Goal: Complete application form

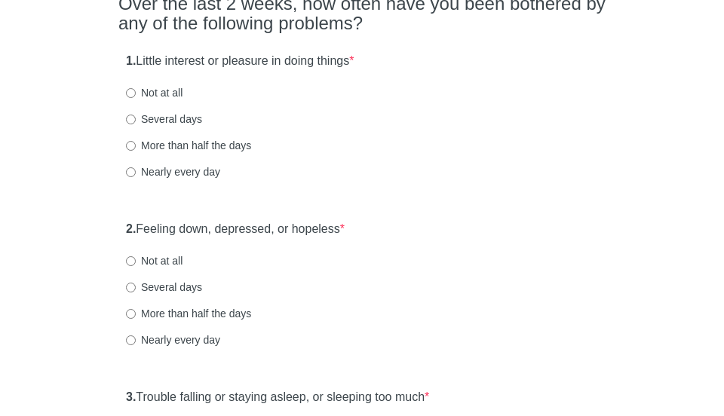
scroll to position [156, 0]
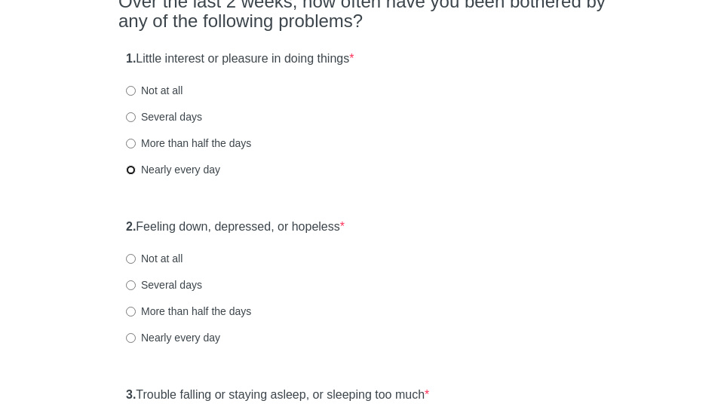
click at [133, 170] on input "Nearly every day" at bounding box center [131, 170] width 10 height 10
radio input "true"
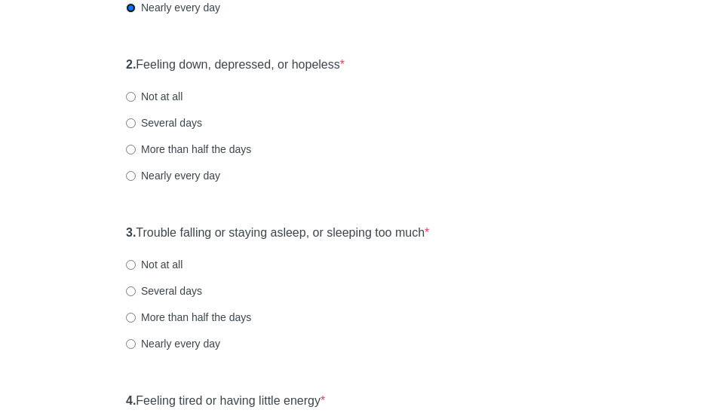
scroll to position [336, 0]
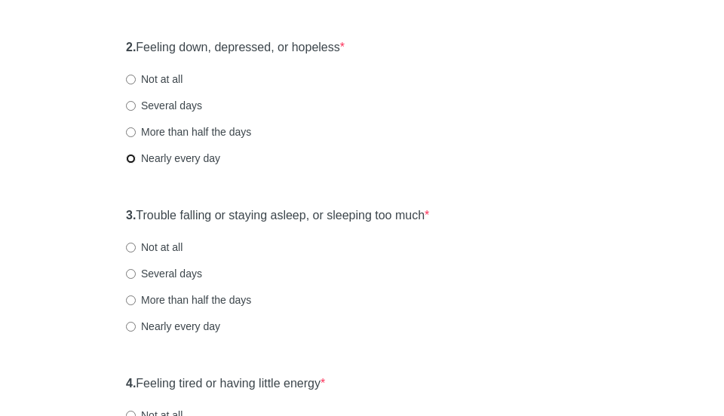
click at [132, 158] on input "Nearly every day" at bounding box center [131, 159] width 10 height 10
radio input "true"
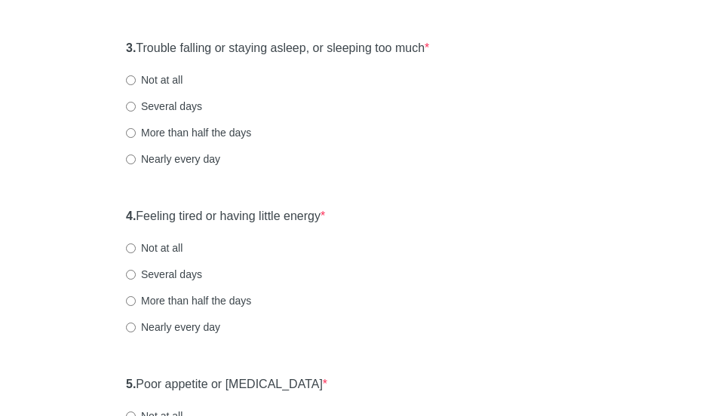
scroll to position [511, 0]
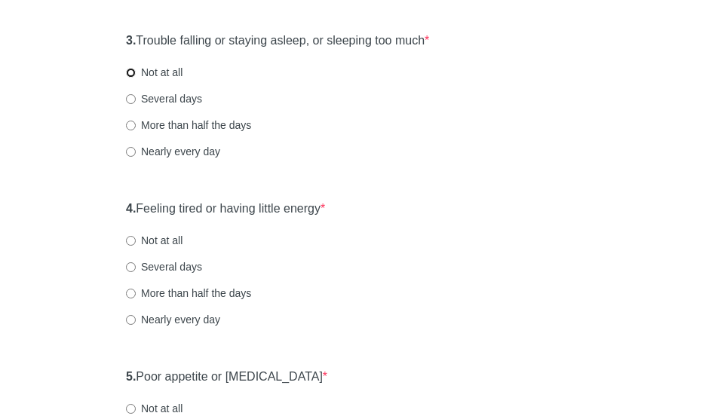
click at [133, 73] on input "Not at all" at bounding box center [131, 73] width 10 height 10
radio input "true"
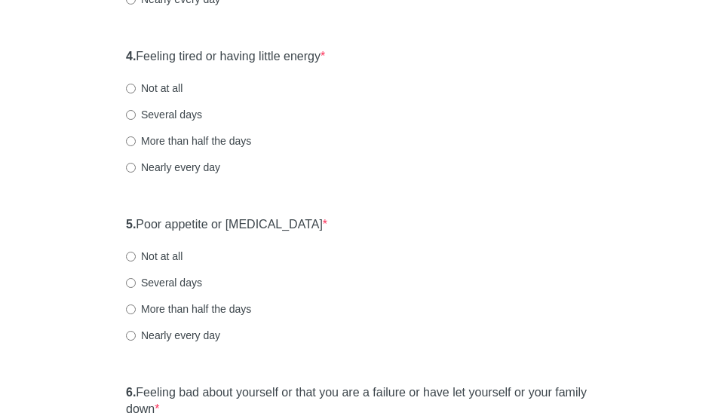
scroll to position [677, 0]
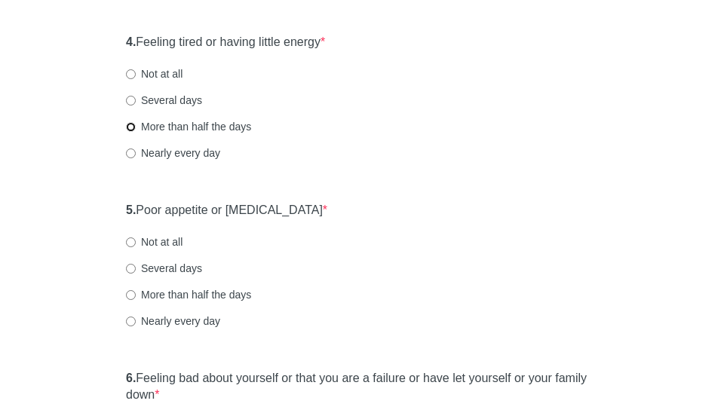
click at [128, 125] on input "More than half the days" at bounding box center [131, 127] width 10 height 10
radio input "true"
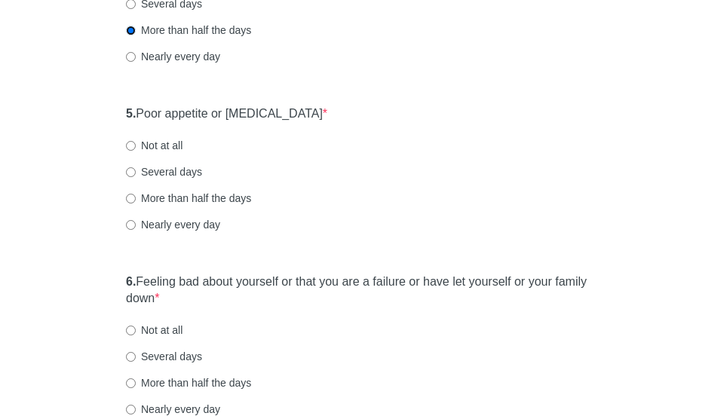
scroll to position [785, 0]
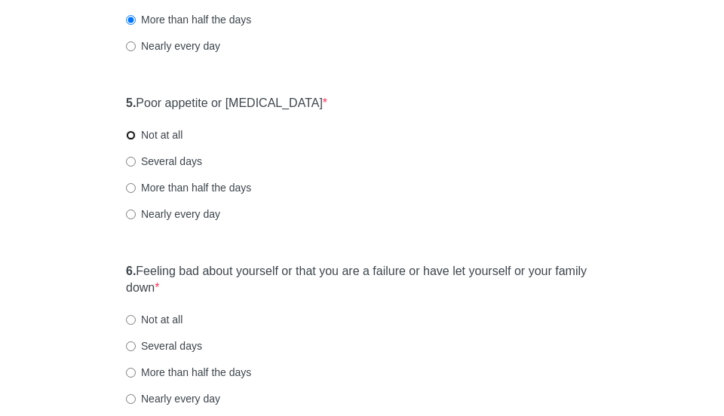
click at [131, 137] on input "Not at all" at bounding box center [131, 136] width 10 height 10
radio input "true"
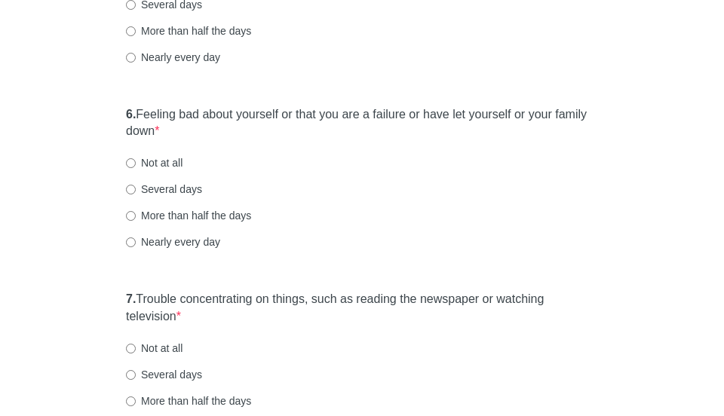
scroll to position [964, 0]
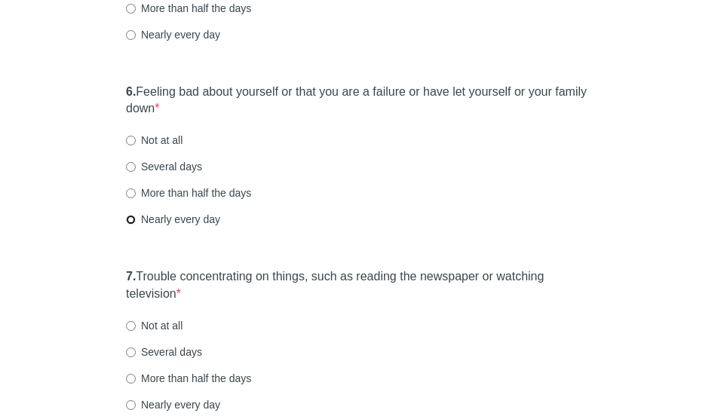
click at [131, 223] on input "Nearly every day" at bounding box center [131, 220] width 10 height 10
radio input "true"
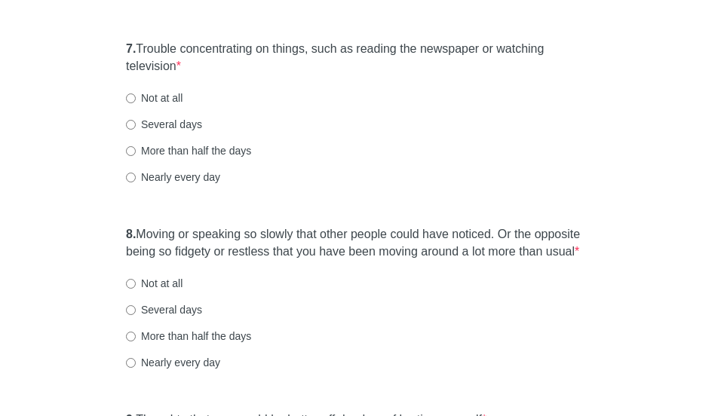
scroll to position [1197, 0]
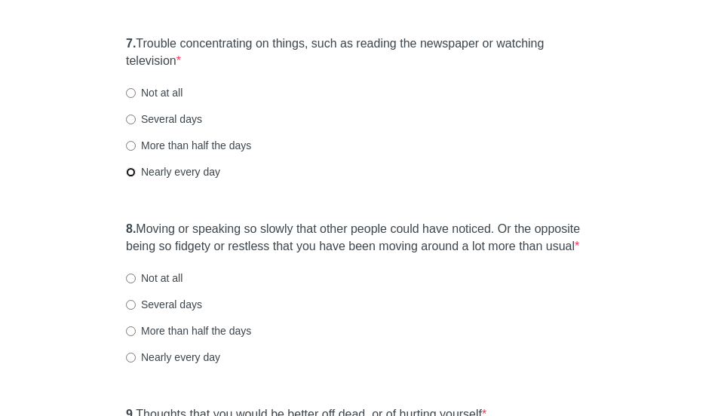
click at [130, 174] on input "Nearly every day" at bounding box center [131, 172] width 10 height 10
radio input "true"
click at [129, 141] on input "More than half the days" at bounding box center [131, 146] width 10 height 10
radio input "true"
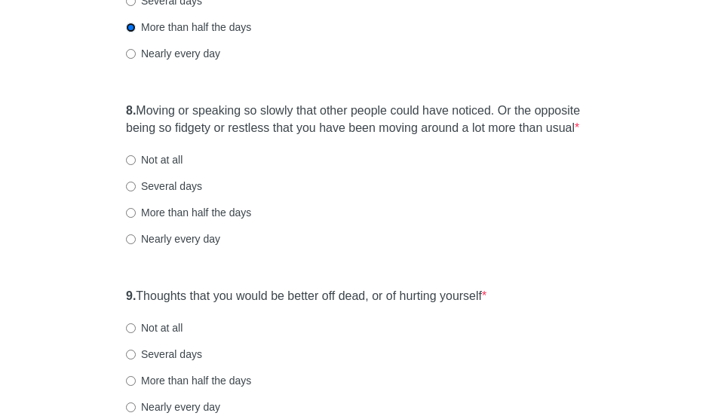
scroll to position [1325, 0]
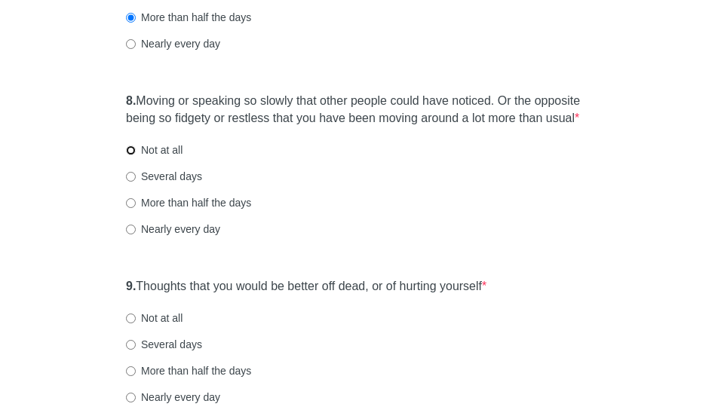
click at [131, 146] on input "Not at all" at bounding box center [131, 151] width 10 height 10
radio input "true"
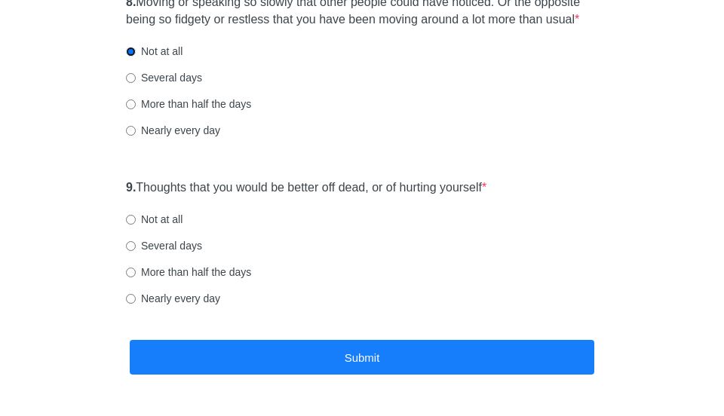
scroll to position [1454, 0]
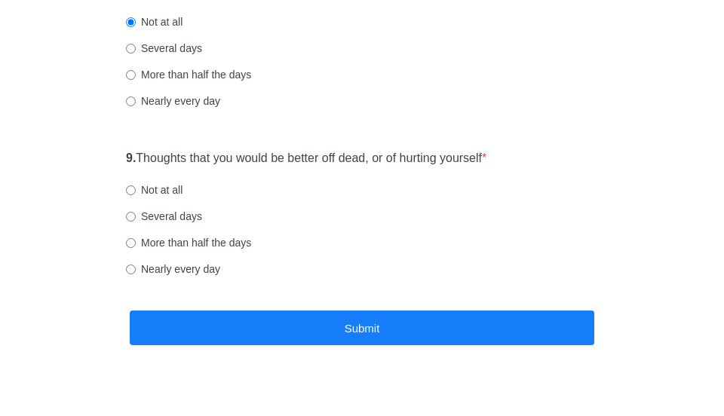
click at [136, 189] on label "Not at all" at bounding box center [154, 190] width 57 height 15
click at [136, 189] on input "Not at all" at bounding box center [131, 191] width 10 height 10
radio input "true"
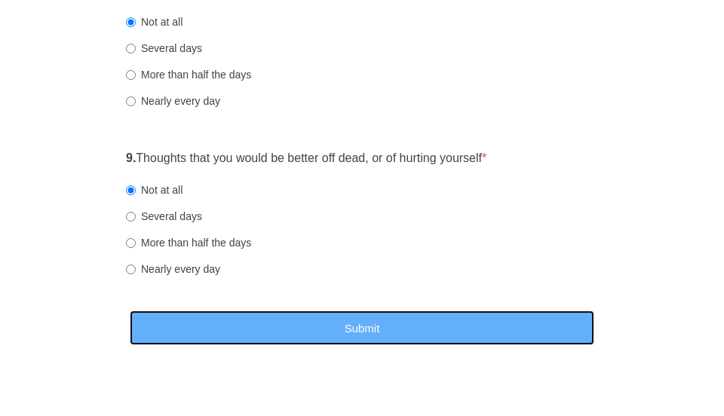
click at [238, 314] on button "Submit" at bounding box center [362, 328] width 465 height 35
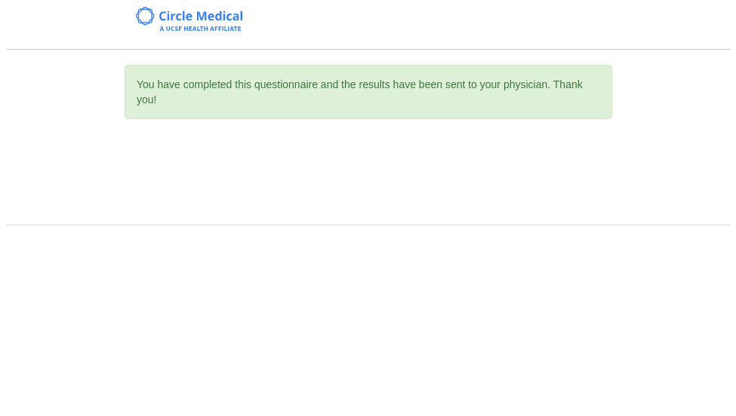
scroll to position [0, 0]
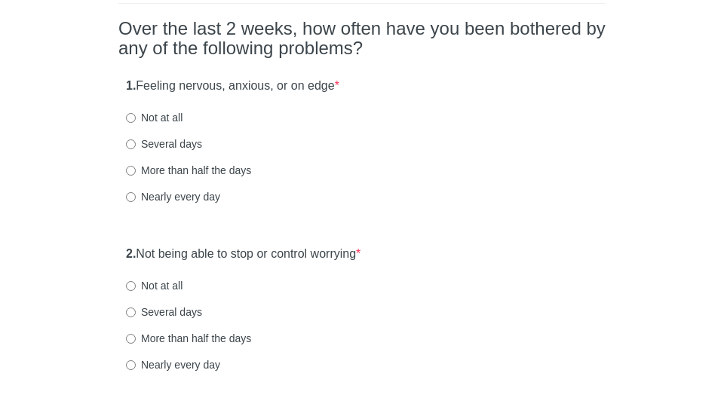
scroll to position [137, 0]
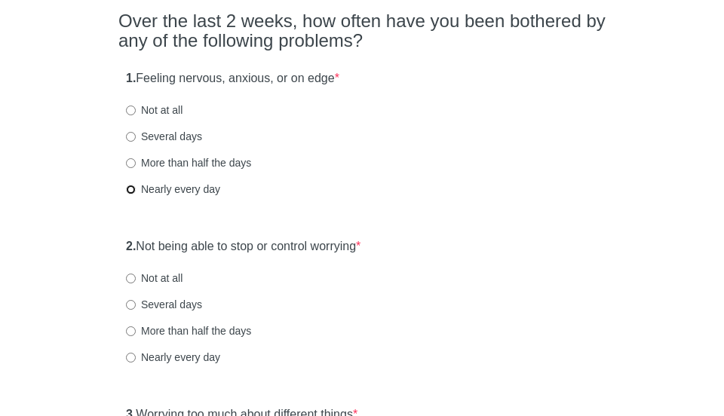
click at [129, 190] on input "Nearly every day" at bounding box center [131, 190] width 10 height 10
radio input "true"
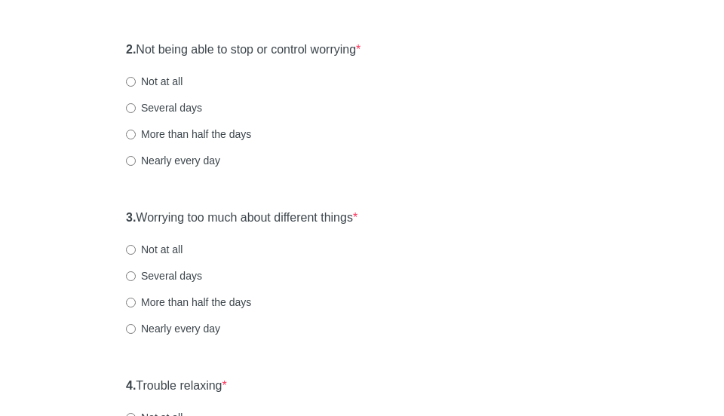
scroll to position [352, 0]
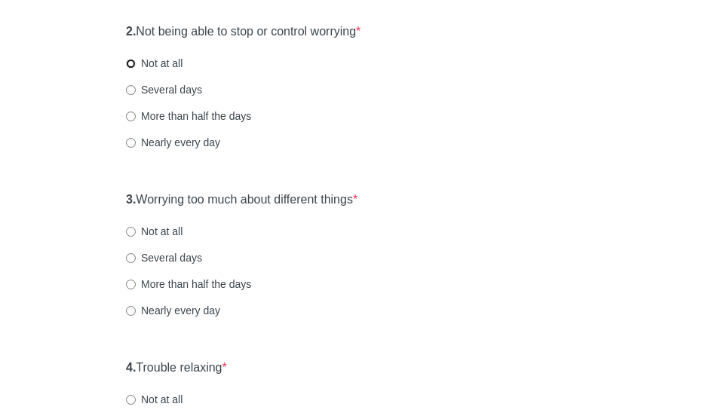
click at [134, 60] on input "Not at all" at bounding box center [131, 64] width 10 height 10
radio input "true"
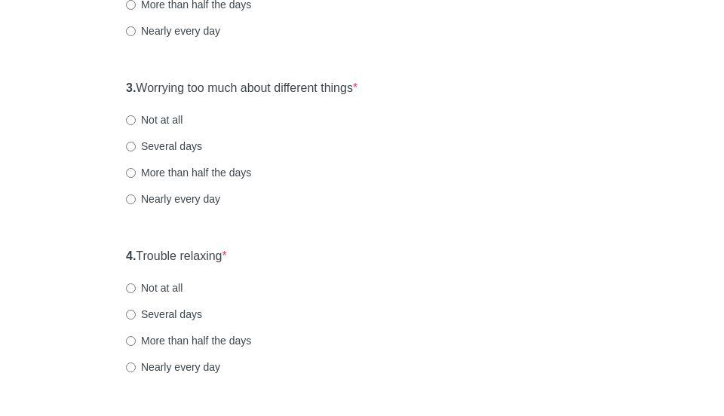
scroll to position [472, 0]
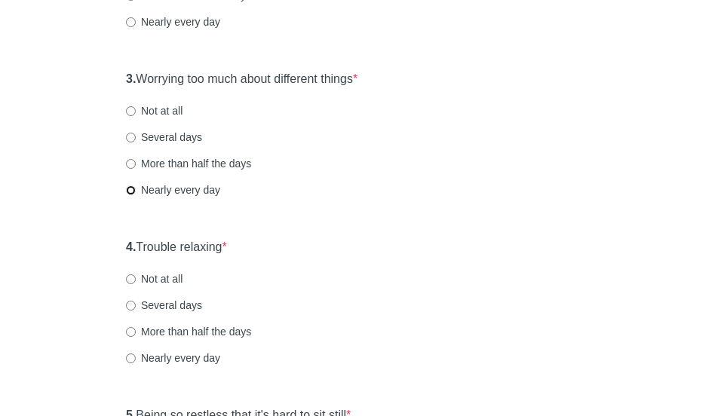
click at [130, 191] on input "Nearly every day" at bounding box center [131, 191] width 10 height 10
radio input "true"
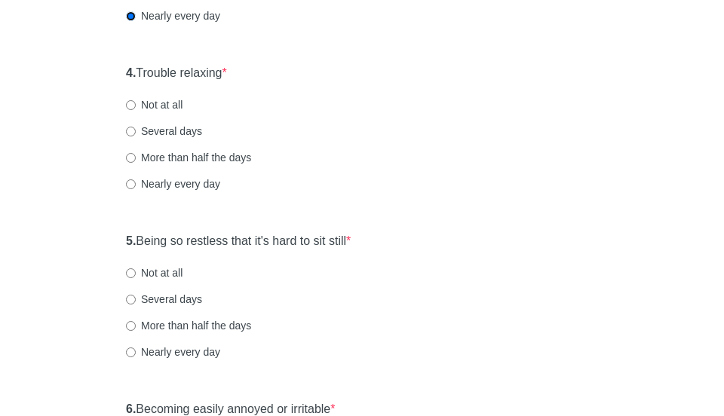
scroll to position [656, 0]
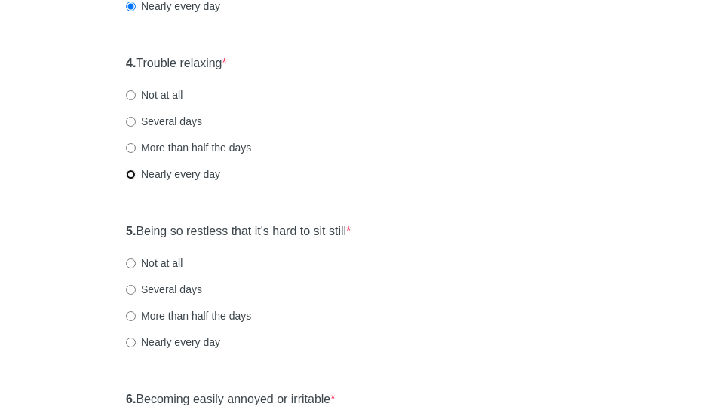
click at [128, 174] on input "Nearly every day" at bounding box center [131, 175] width 10 height 10
radio input "true"
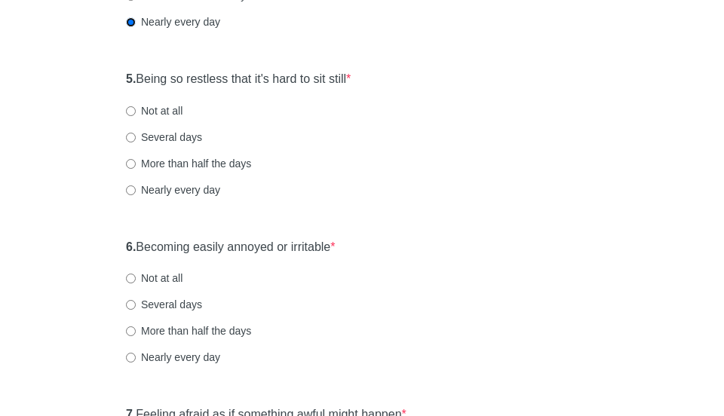
scroll to position [815, 0]
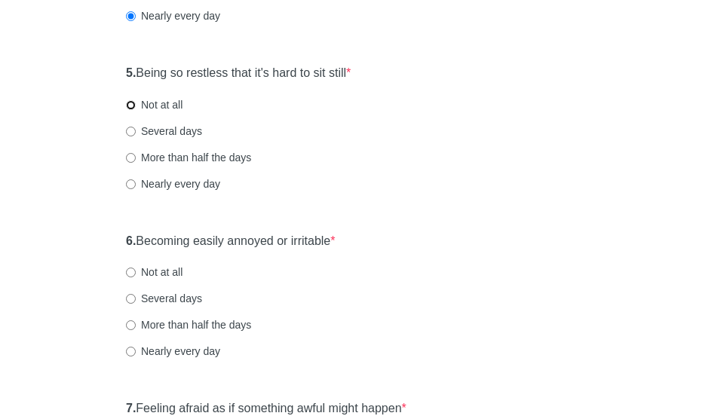
click at [134, 100] on input "Not at all" at bounding box center [131, 105] width 10 height 10
radio input "true"
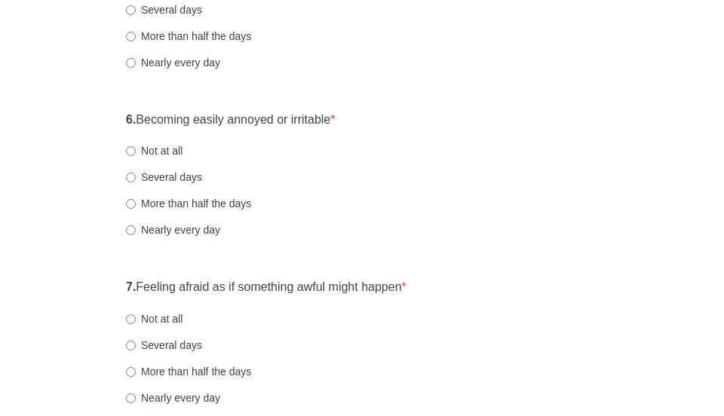
scroll to position [946, 0]
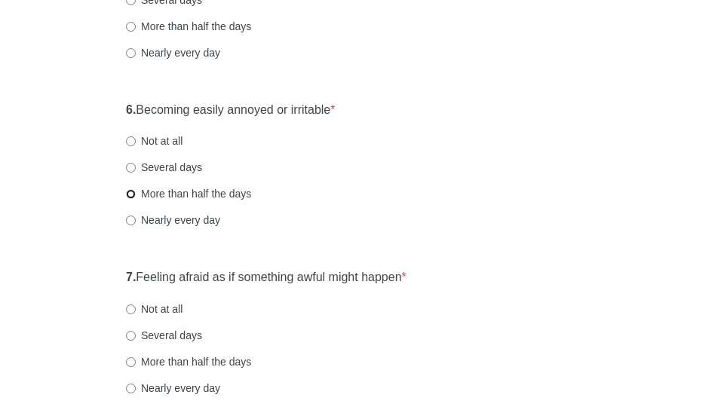
click at [131, 192] on input "More than half the days" at bounding box center [131, 194] width 10 height 10
radio input "true"
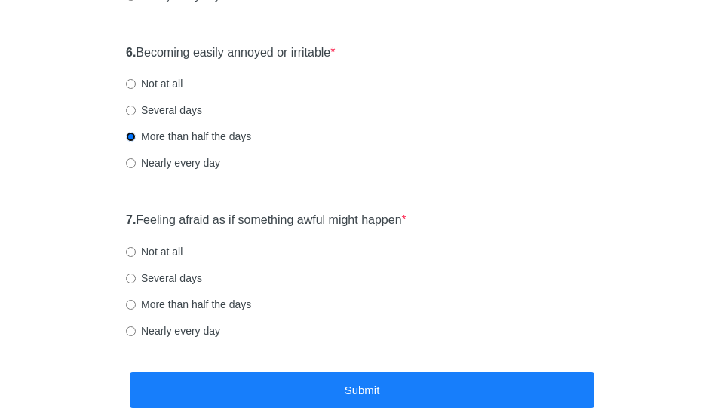
scroll to position [1007, 0]
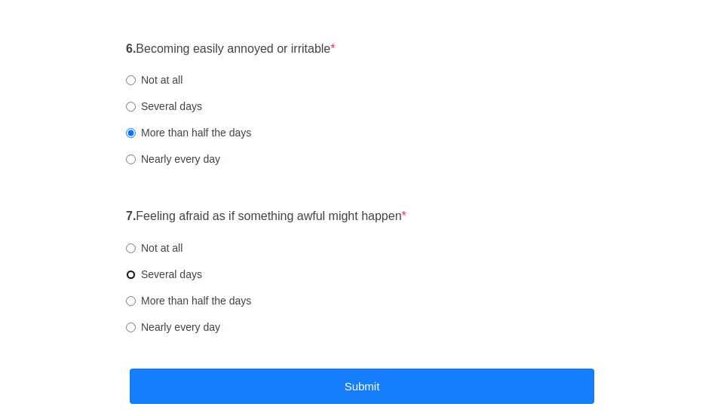
click at [132, 274] on input "Several days" at bounding box center [131, 275] width 10 height 10
radio input "true"
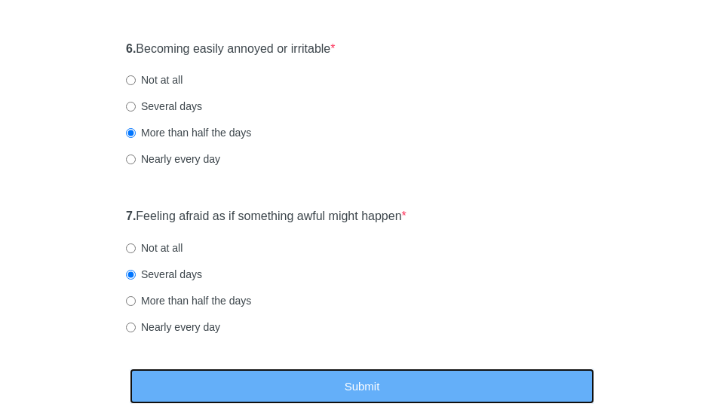
click at [234, 383] on button "Submit" at bounding box center [362, 386] width 465 height 35
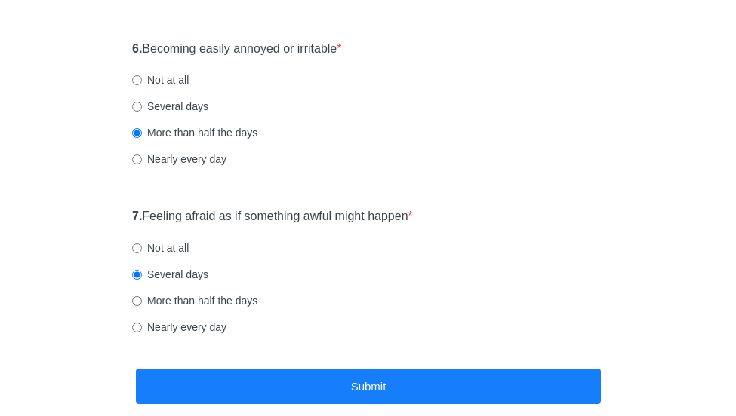
scroll to position [0, 0]
